Goal: Information Seeking & Learning: Learn about a topic

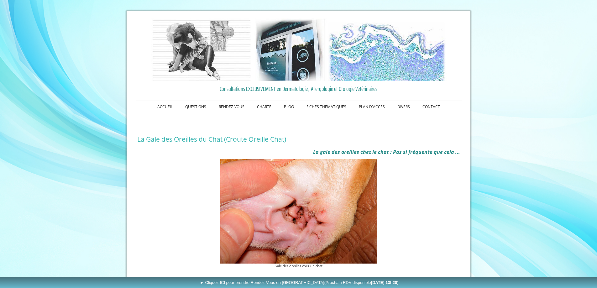
click at [301, 212] on img at bounding box center [298, 211] width 157 height 105
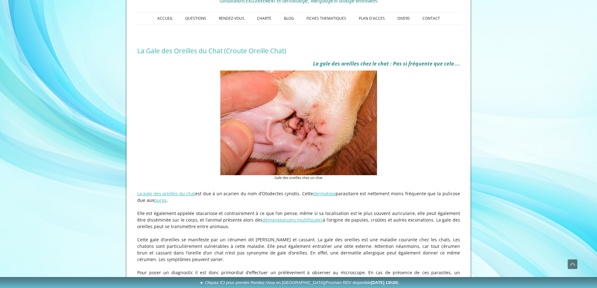
scroll to position [89, 0]
drag, startPoint x: 285, startPoint y: 138, endPoint x: 298, endPoint y: 123, distance: 20.0
click at [298, 123] on img at bounding box center [298, 122] width 157 height 105
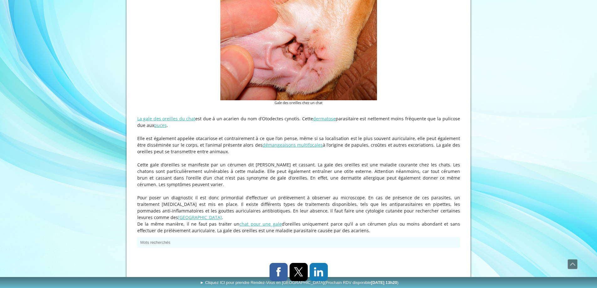
scroll to position [164, 0]
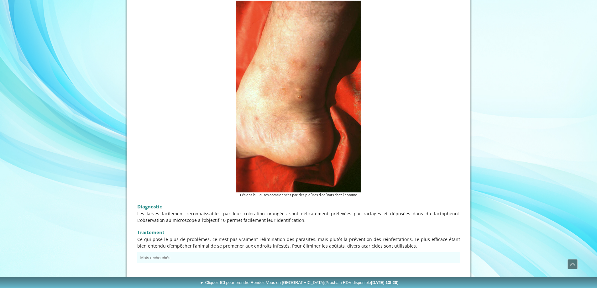
scroll to position [755, 0]
